Goal: Task Accomplishment & Management: Use online tool/utility

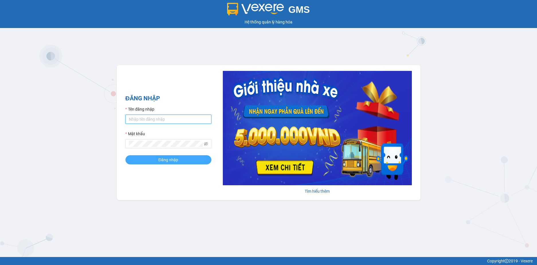
type input "loan.dinhnhan"
click at [184, 159] on button "Đăng nhập" at bounding box center [168, 159] width 86 height 9
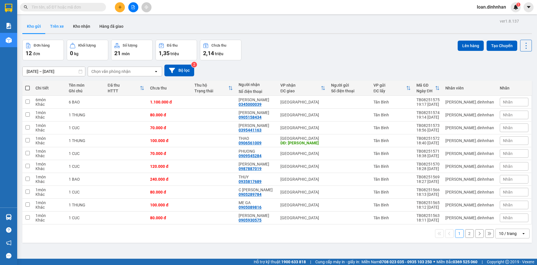
click at [55, 27] on button "Trên xe" at bounding box center [57, 26] width 23 height 14
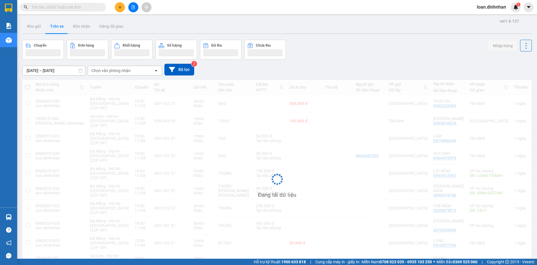
click at [55, 27] on button "Trên xe" at bounding box center [57, 26] width 23 height 14
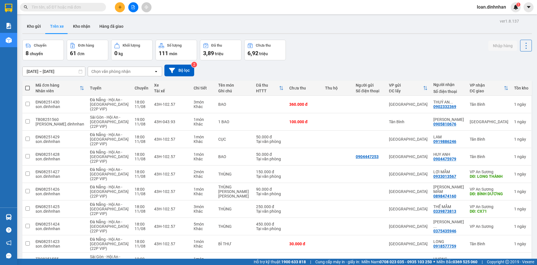
click at [109, 71] on div "Chọn văn phòng nhận" at bounding box center [110, 72] width 39 height 6
click at [104, 82] on span "Tân Bình" at bounding box center [100, 84] width 16 height 6
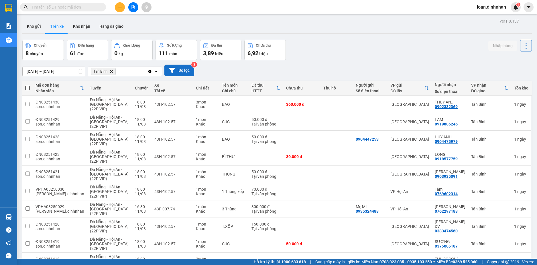
click at [179, 69] on button "Bộ lọc" at bounding box center [179, 71] width 30 height 12
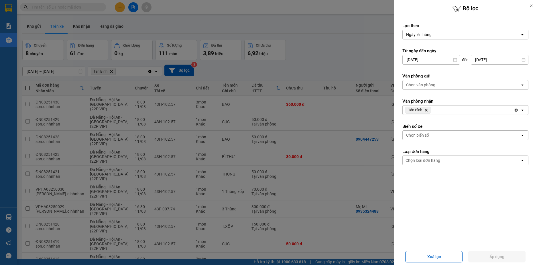
click at [306, 75] on div at bounding box center [268, 132] width 537 height 265
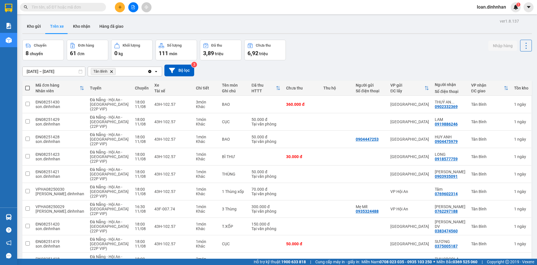
click at [25, 88] on span at bounding box center [27, 88] width 5 height 5
click at [27, 85] on input "checkbox" at bounding box center [27, 85] width 0 height 0
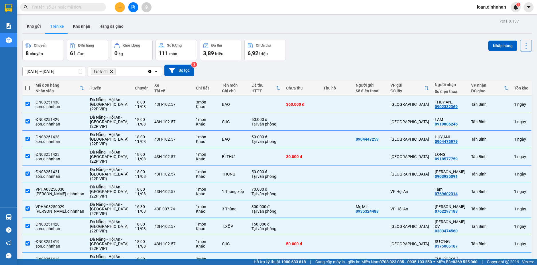
checkbox input "true"
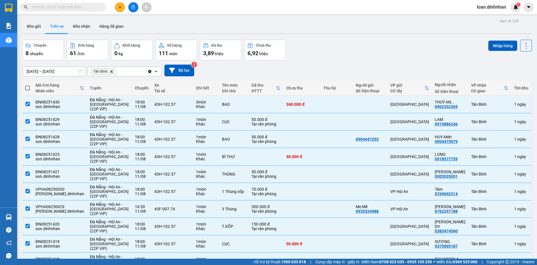
checkbox input "true"
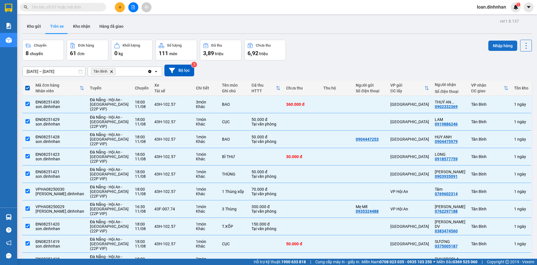
click at [500, 50] on button "Nhập hàng" at bounding box center [502, 46] width 29 height 10
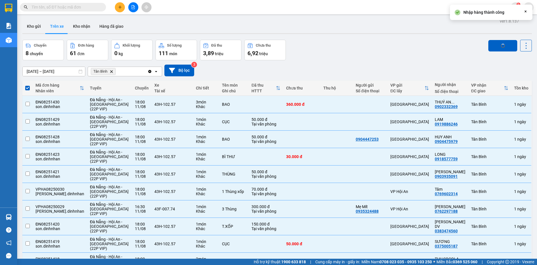
checkbox input "false"
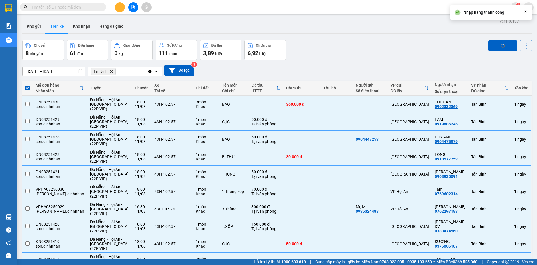
checkbox input "false"
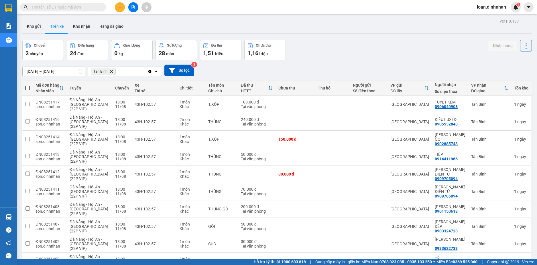
click at [27, 88] on span at bounding box center [27, 88] width 5 height 5
click at [27, 85] on input "checkbox" at bounding box center [27, 85] width 0 height 0
checkbox input "true"
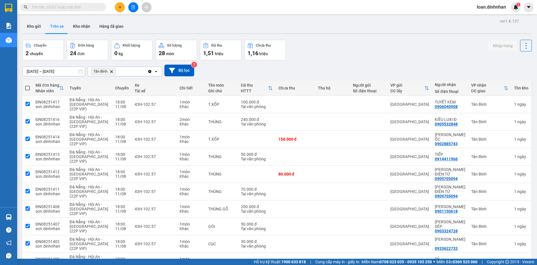
checkbox input "true"
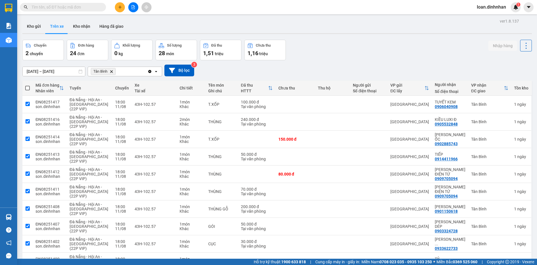
checkbox input "true"
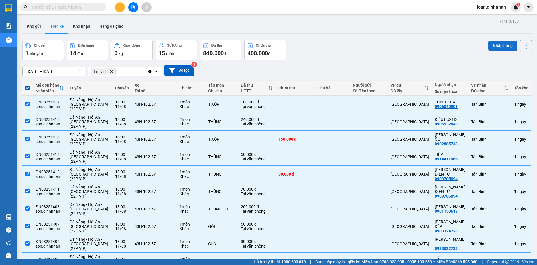
click at [505, 49] on button "Nhập hàng" at bounding box center [502, 46] width 29 height 10
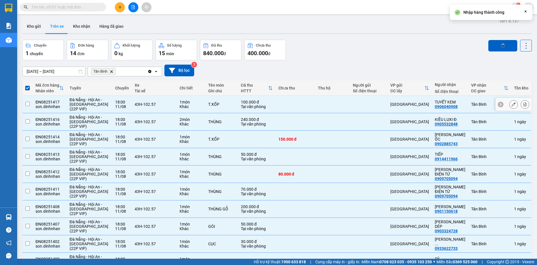
checkbox input "false"
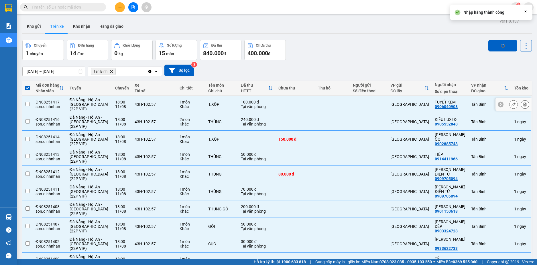
checkbox input "false"
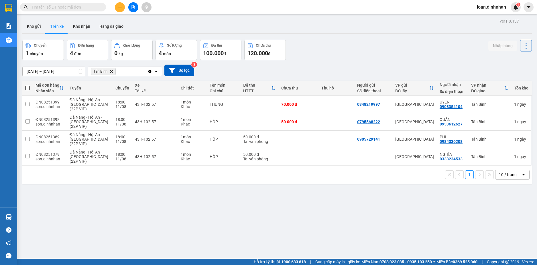
click at [28, 88] on span at bounding box center [27, 88] width 5 height 5
click at [27, 85] on input "checkbox" at bounding box center [27, 85] width 0 height 0
checkbox input "true"
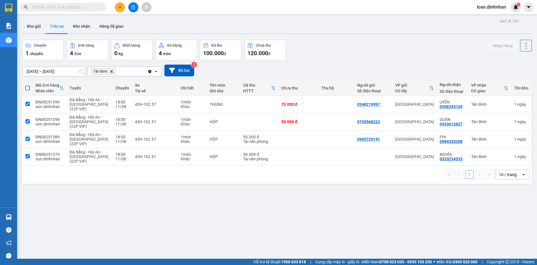
checkbox input "true"
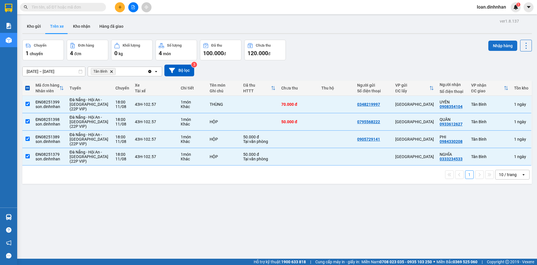
click at [493, 43] on button "Nhập hàng" at bounding box center [502, 46] width 29 height 10
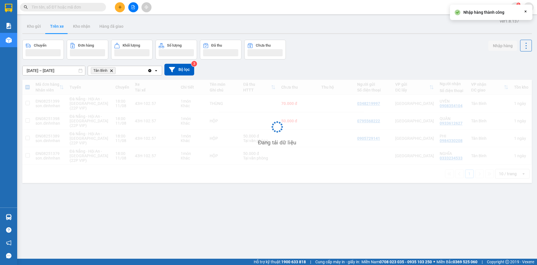
checkbox input "false"
